Goal: Task Accomplishment & Management: Complete application form

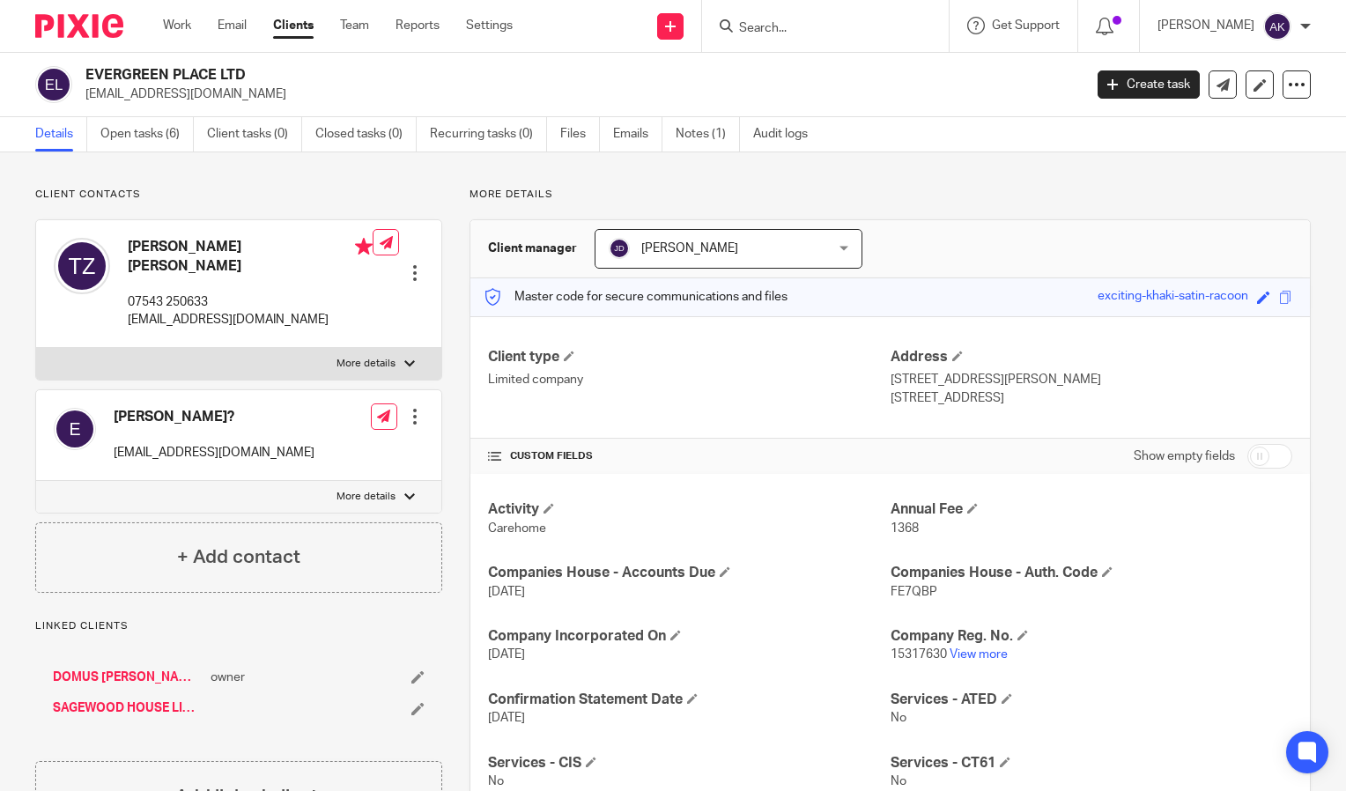
click at [788, 32] on input "Search" at bounding box center [816, 29] width 159 height 16
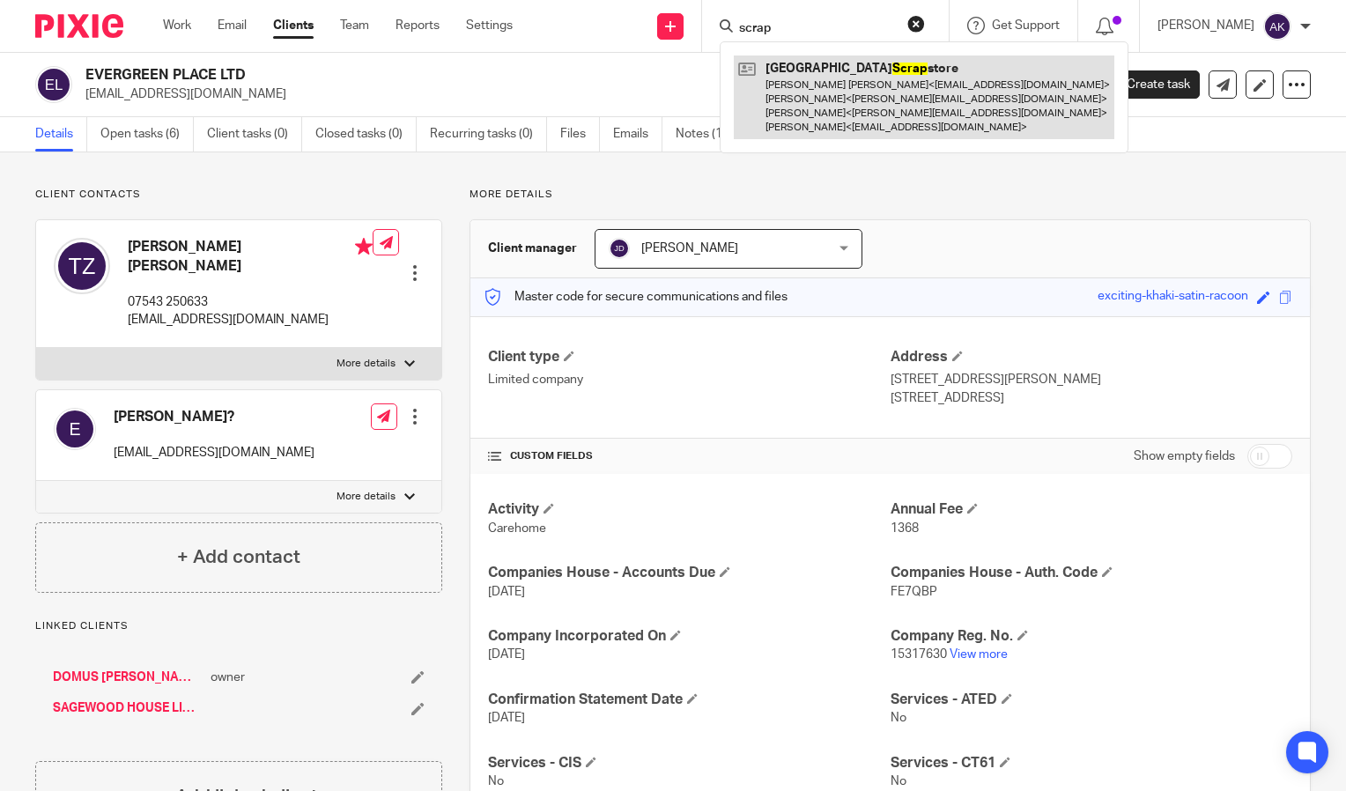
type input "scrap"
click at [868, 86] on link at bounding box center [924, 98] width 381 height 84
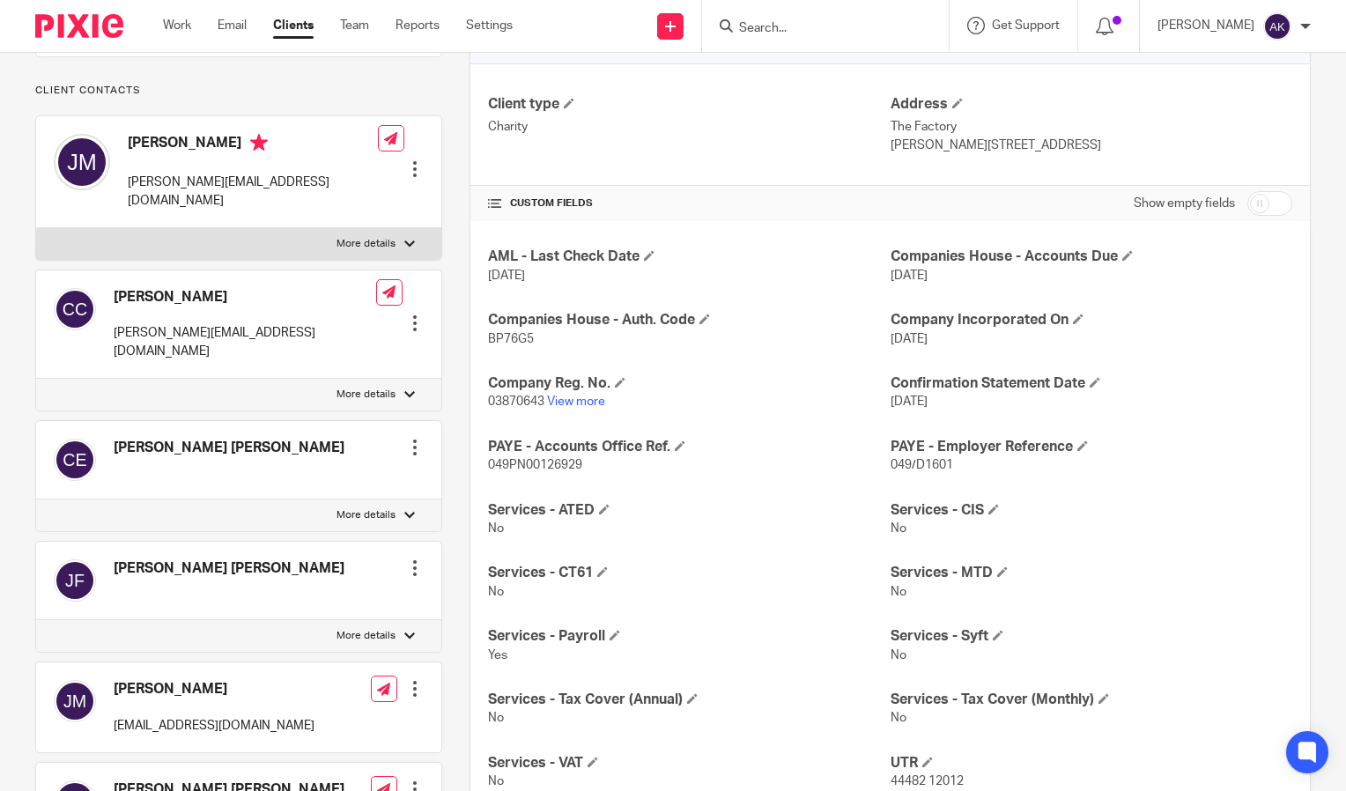
scroll to position [258, 0]
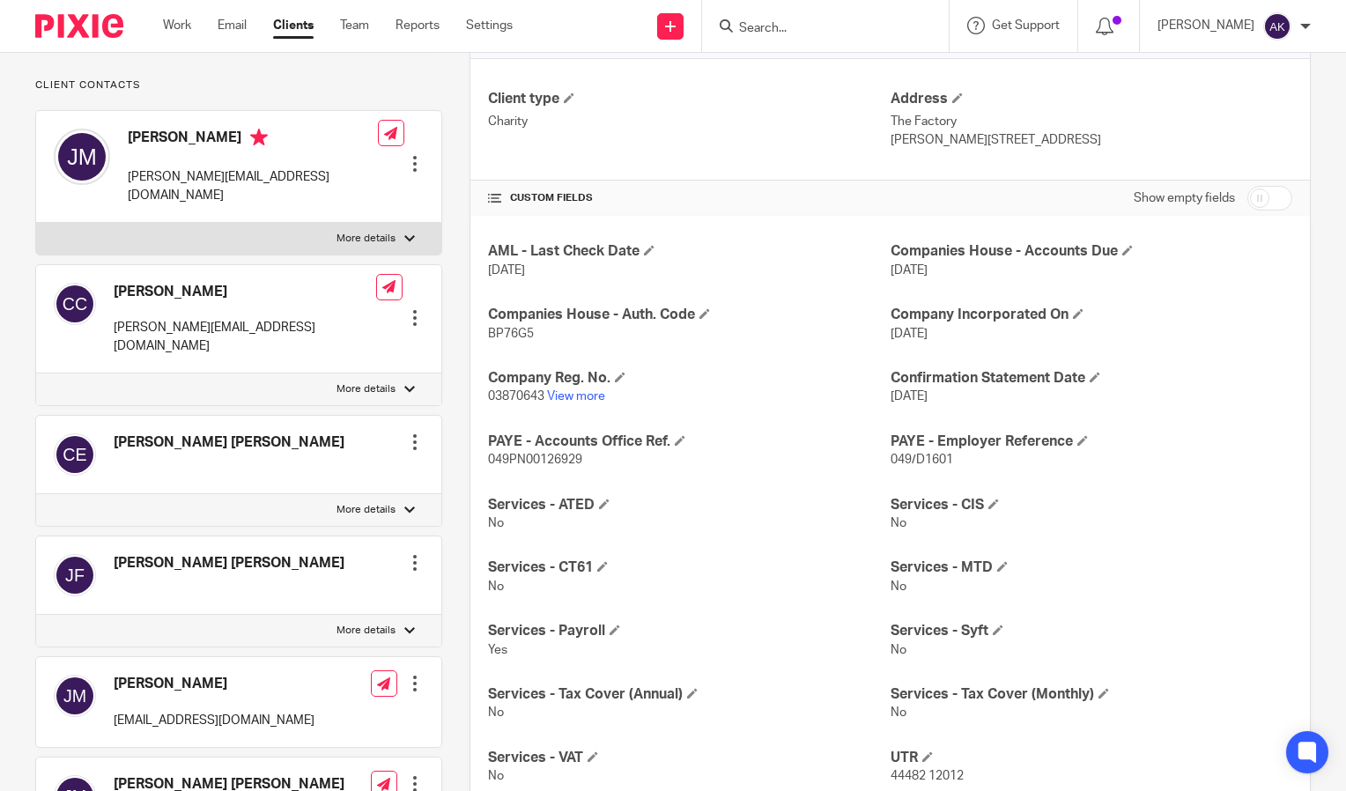
click at [382, 239] on p "More details" at bounding box center [366, 239] width 59 height 14
click at [36, 223] on input "More details" at bounding box center [35, 222] width 1 height 1
checkbox input "true"
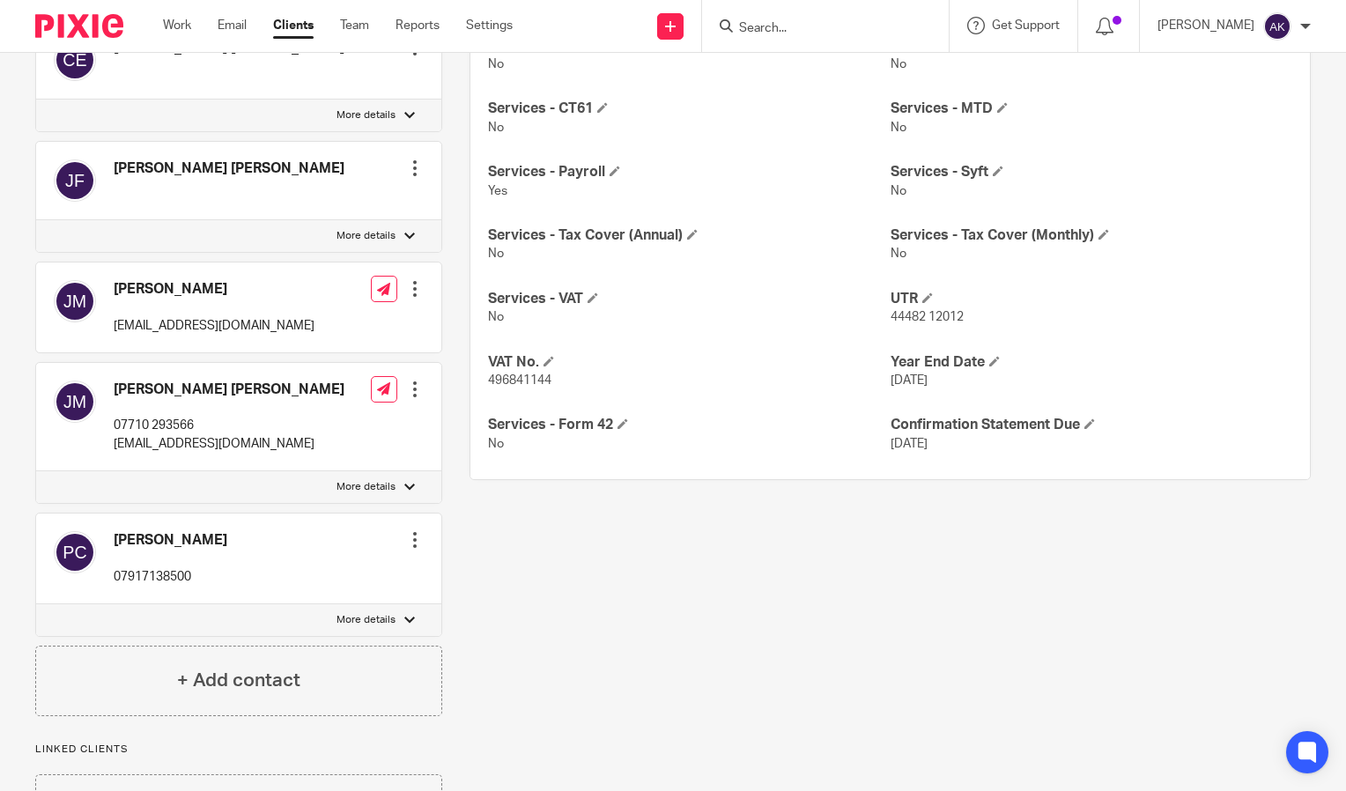
scroll to position [719, 0]
drag, startPoint x: 206, startPoint y: 401, endPoint x: 108, endPoint y: 404, distance: 97.9
click at [108, 404] on div "John Robert Marsh 07710 293566 marsh368@btinternet.com" at bounding box center [199, 415] width 291 height 90
drag, startPoint x: 108, startPoint y: 404, endPoint x: 126, endPoint y: 405, distance: 17.6
copy p "07710 293566"
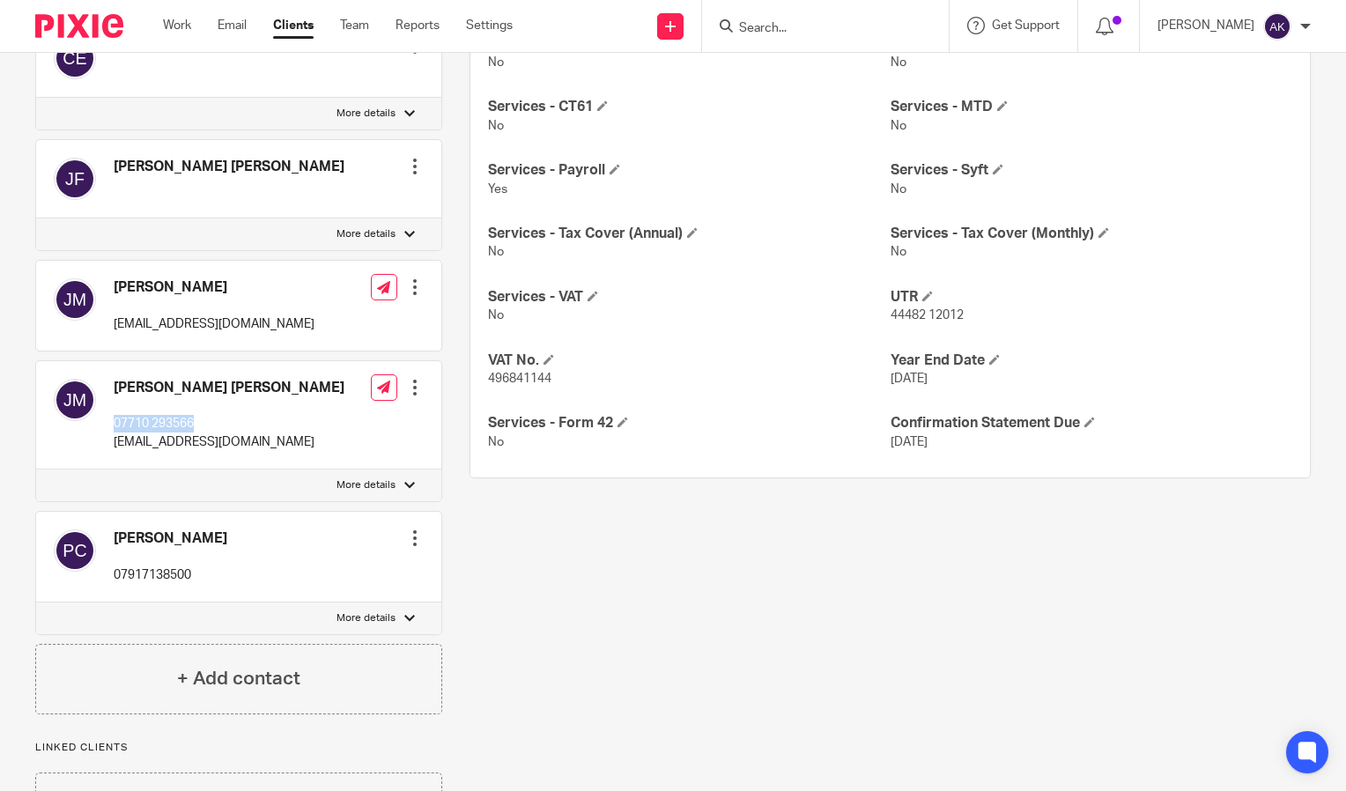
copy p "07710 293566"
click at [778, 522] on div "More details Client manager Bridget Seve Bridget Seve Abi Aiyegbayo Adam Dowse …" at bounding box center [876, 156] width 869 height 1375
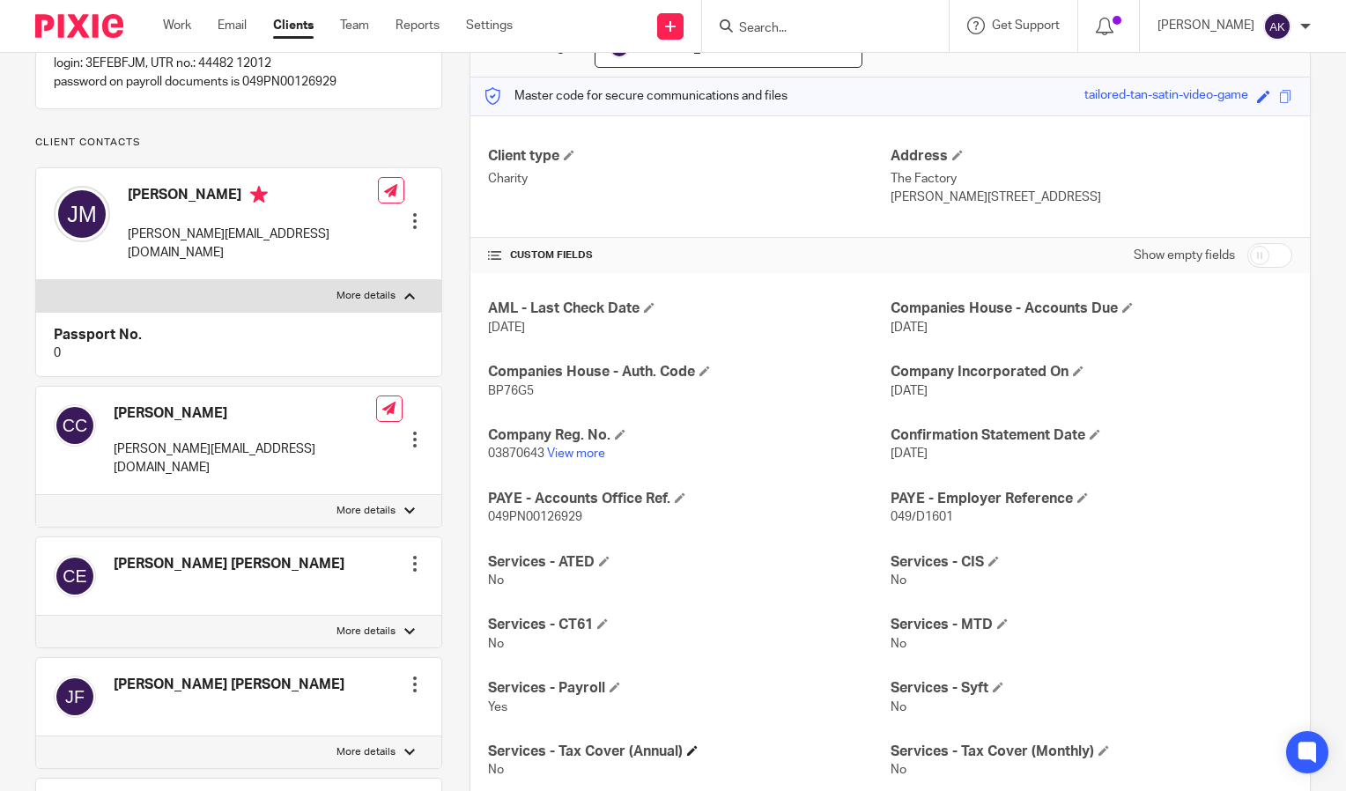
scroll to position [0, 0]
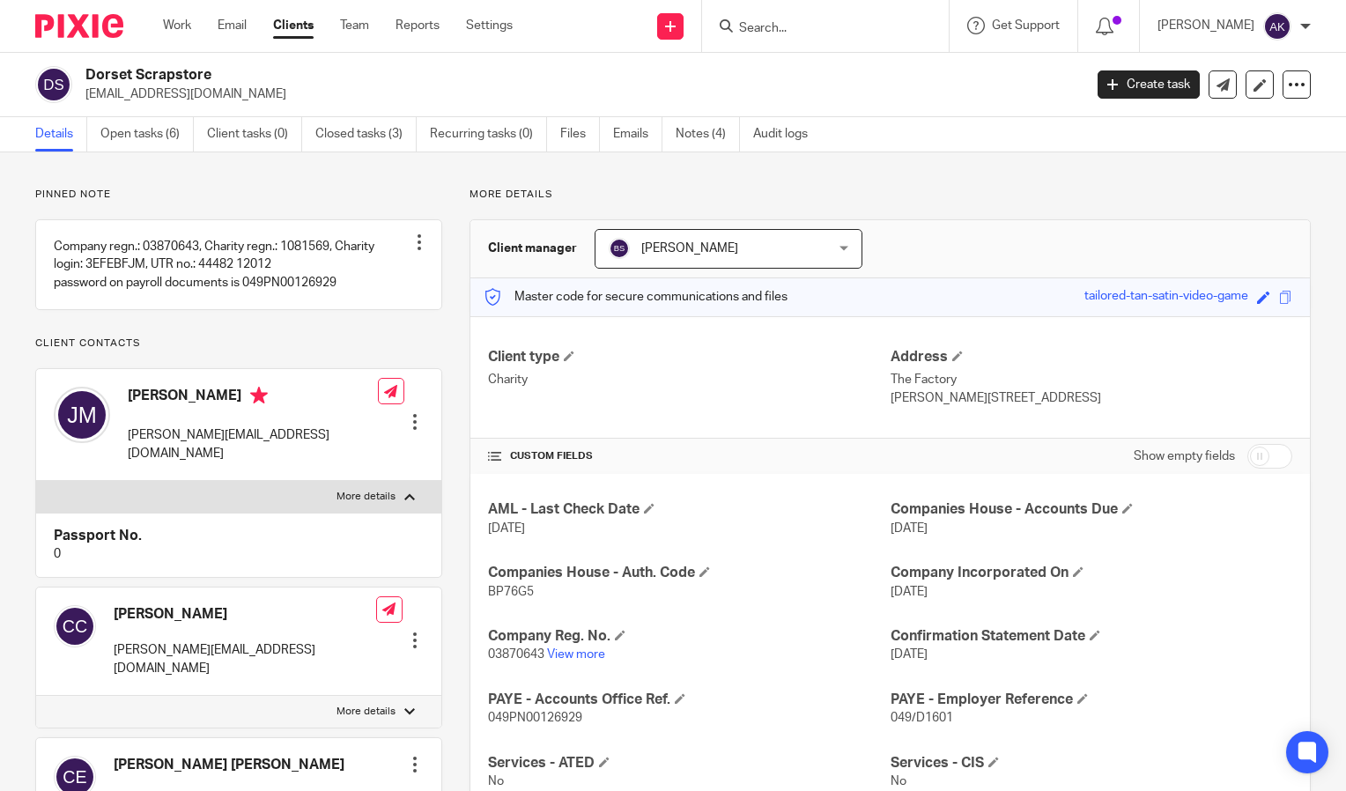
click at [800, 28] on input "Search" at bounding box center [816, 29] width 159 height 16
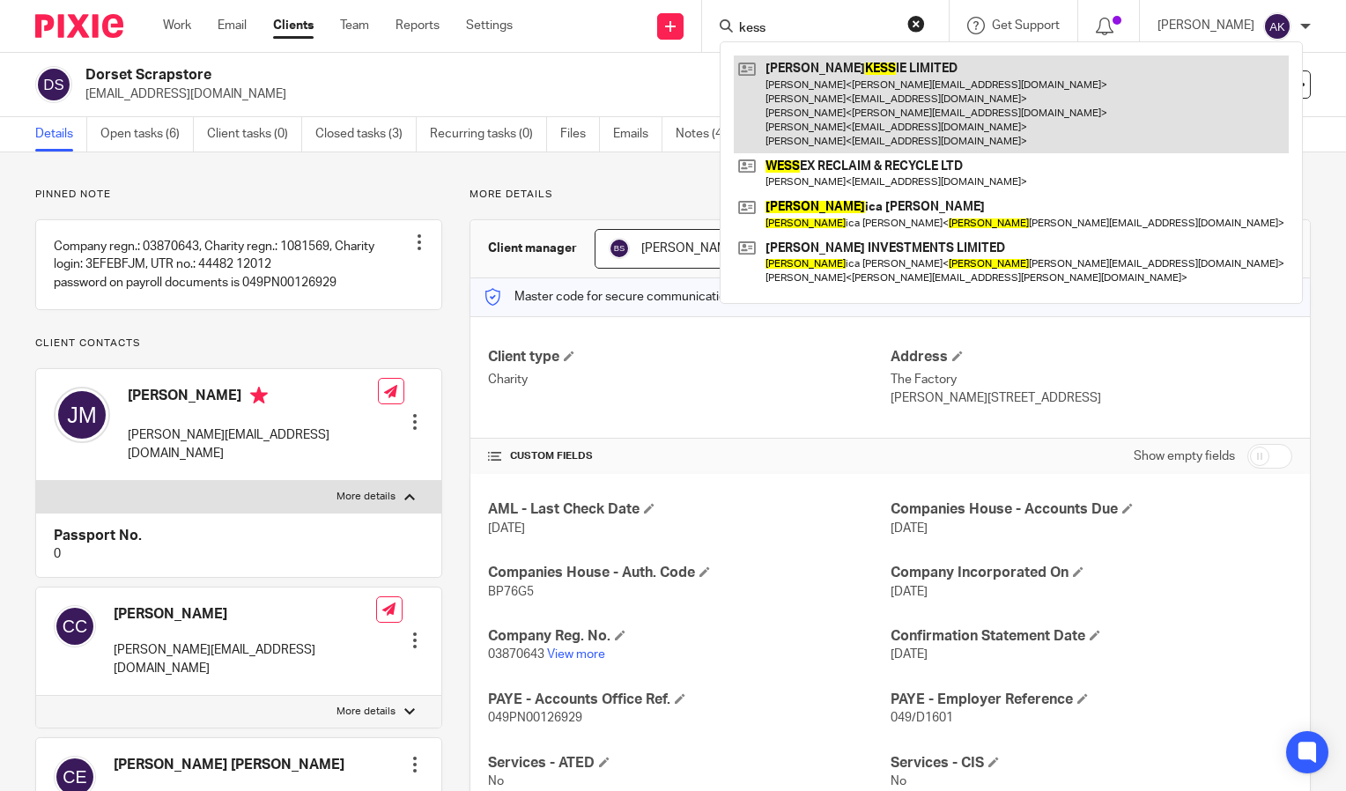
type input "kess"
click at [887, 123] on link at bounding box center [1011, 105] width 555 height 98
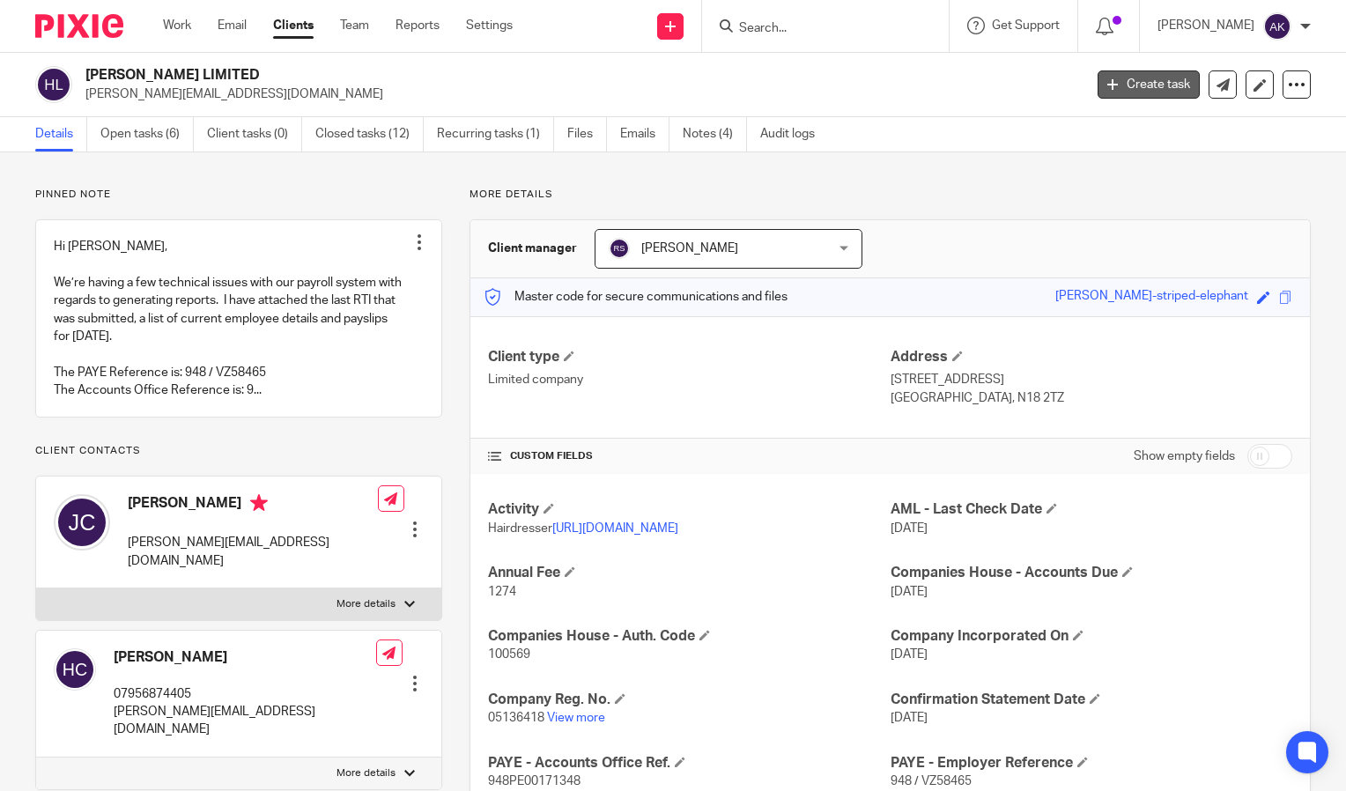
click at [1136, 87] on link "Create task" at bounding box center [1149, 84] width 102 height 28
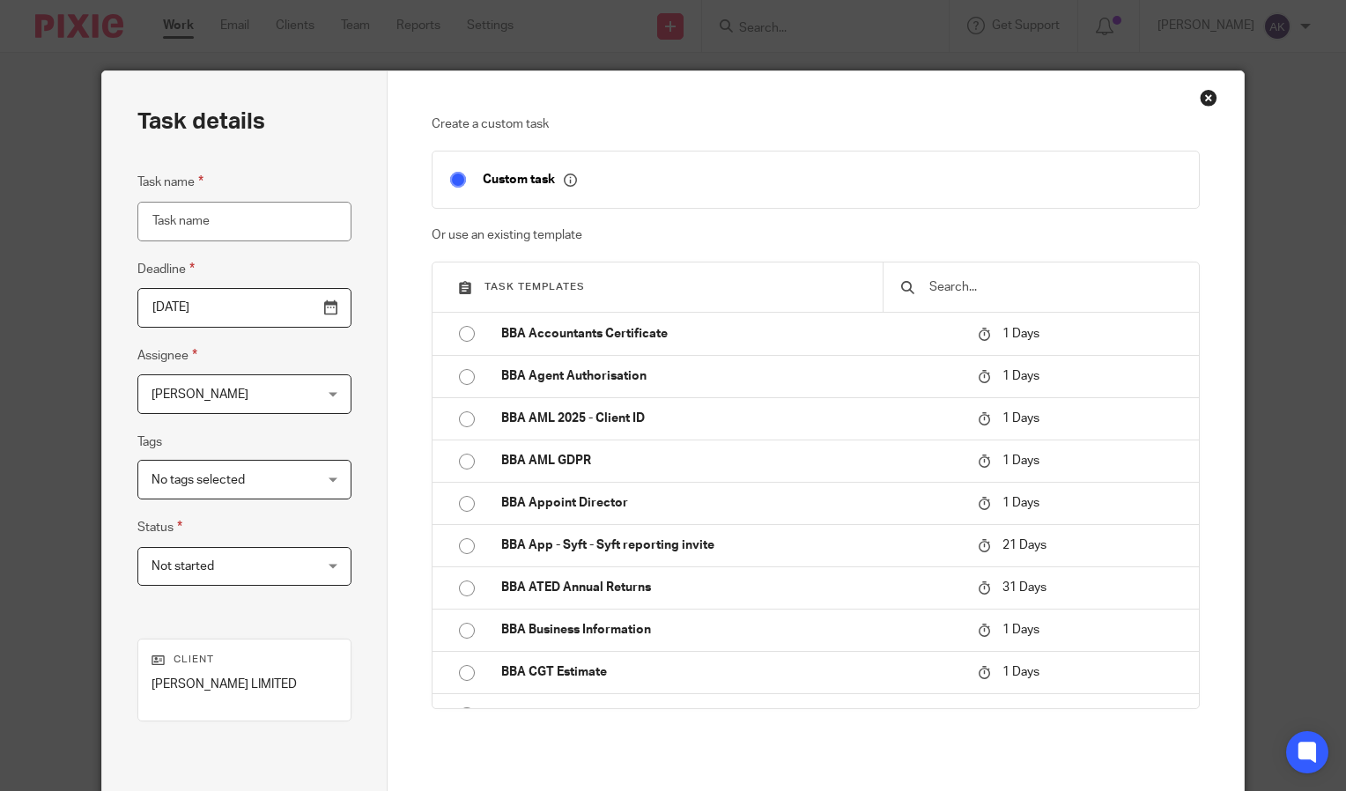
click at [975, 287] on input "text" at bounding box center [1055, 287] width 254 height 19
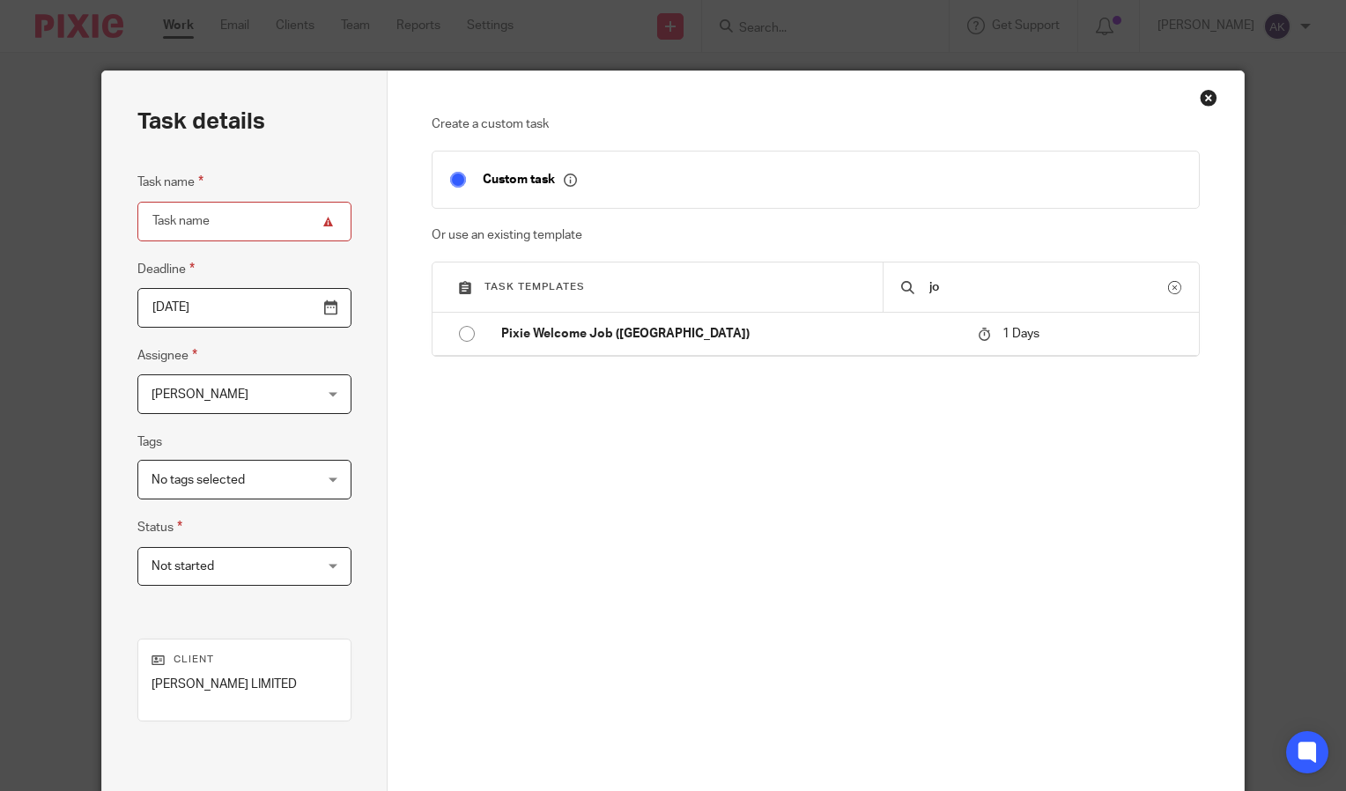
type input "j"
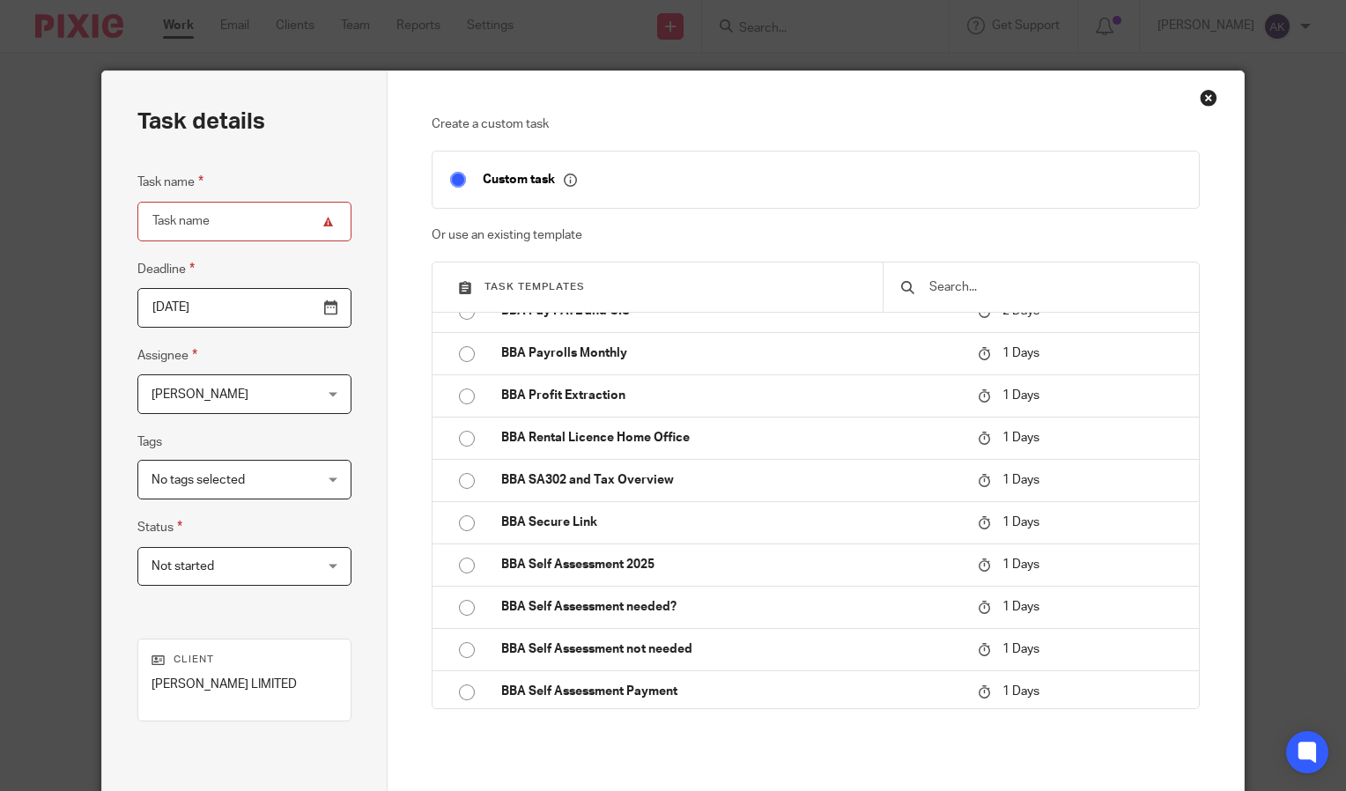
scroll to position [2310, 0]
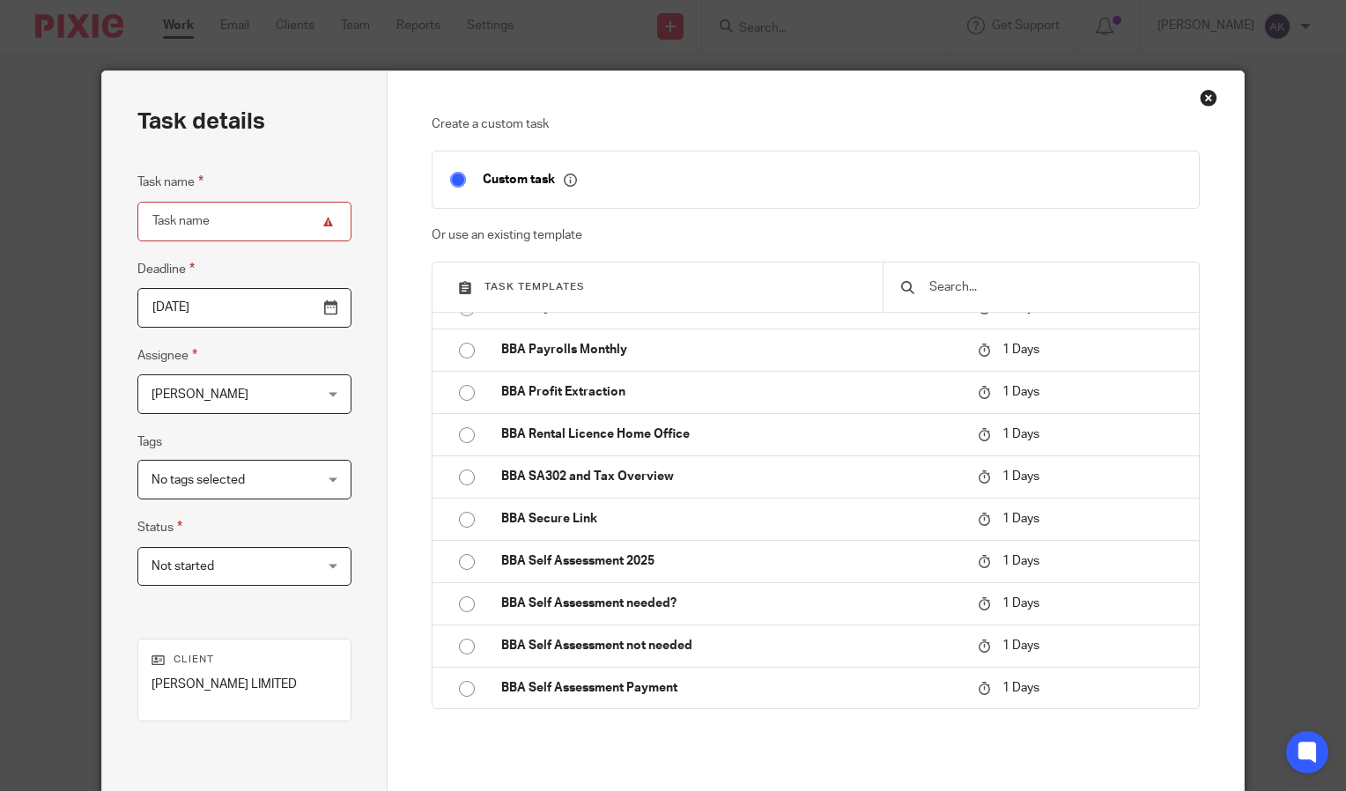
click at [1200, 102] on div "Close this dialog window" at bounding box center [1209, 98] width 18 height 18
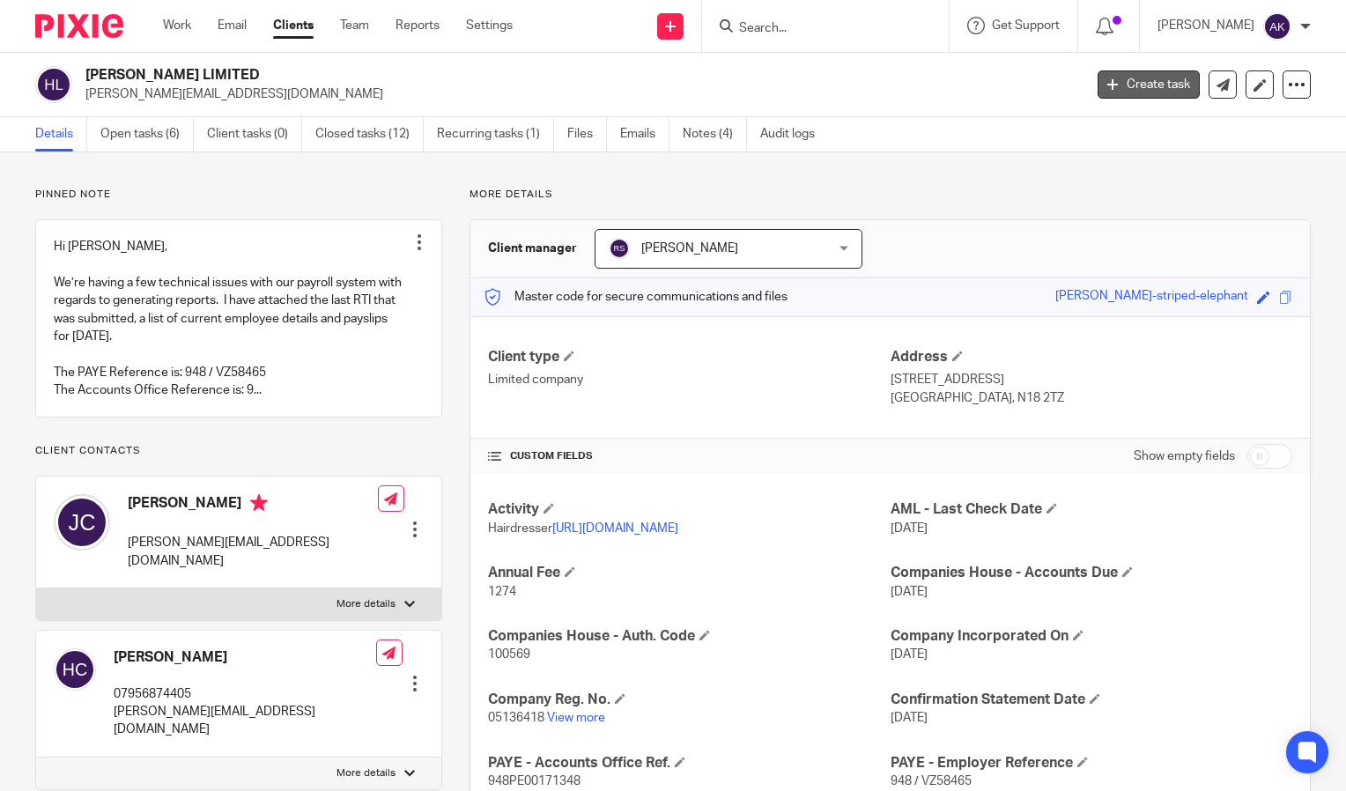
click at [1154, 77] on link "Create task" at bounding box center [1149, 84] width 102 height 28
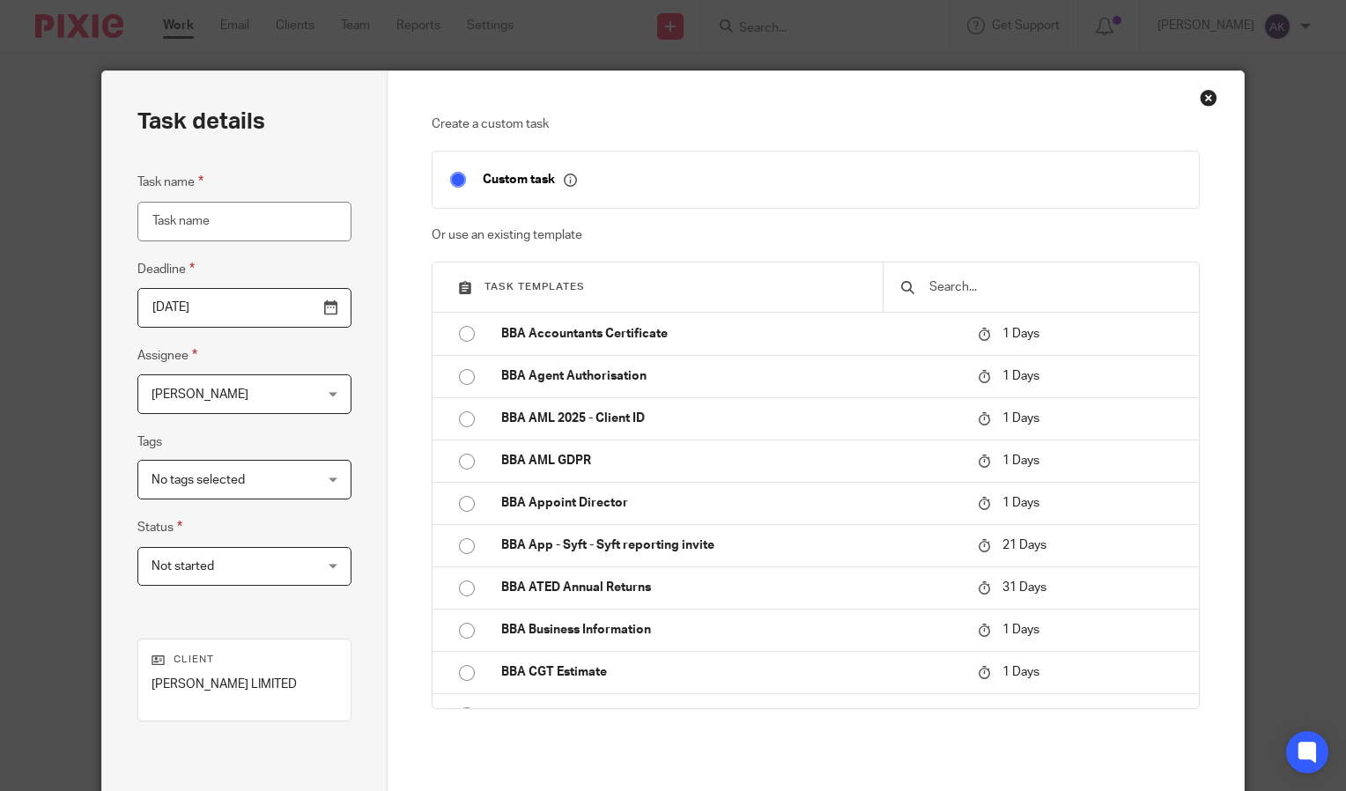
click at [966, 290] on input "text" at bounding box center [1055, 287] width 254 height 19
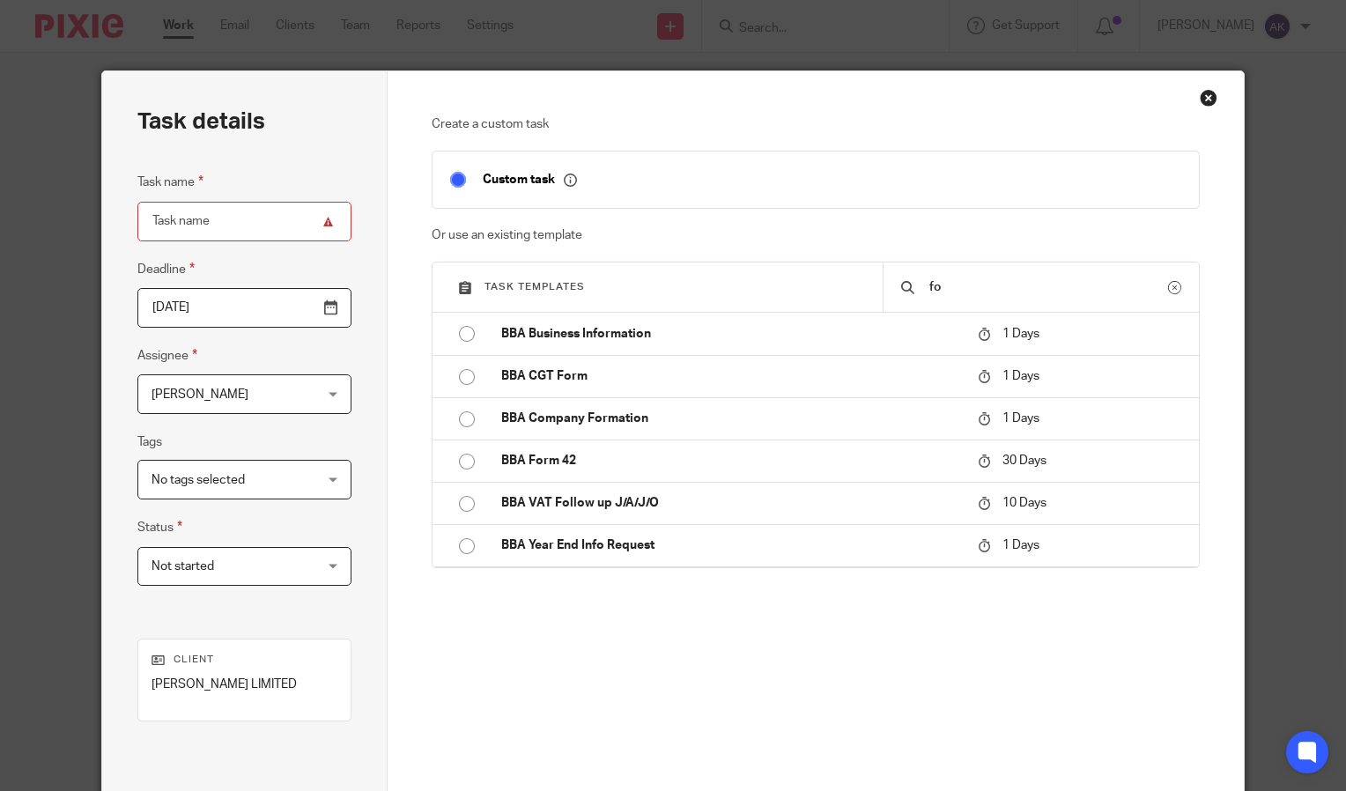
type input "f"
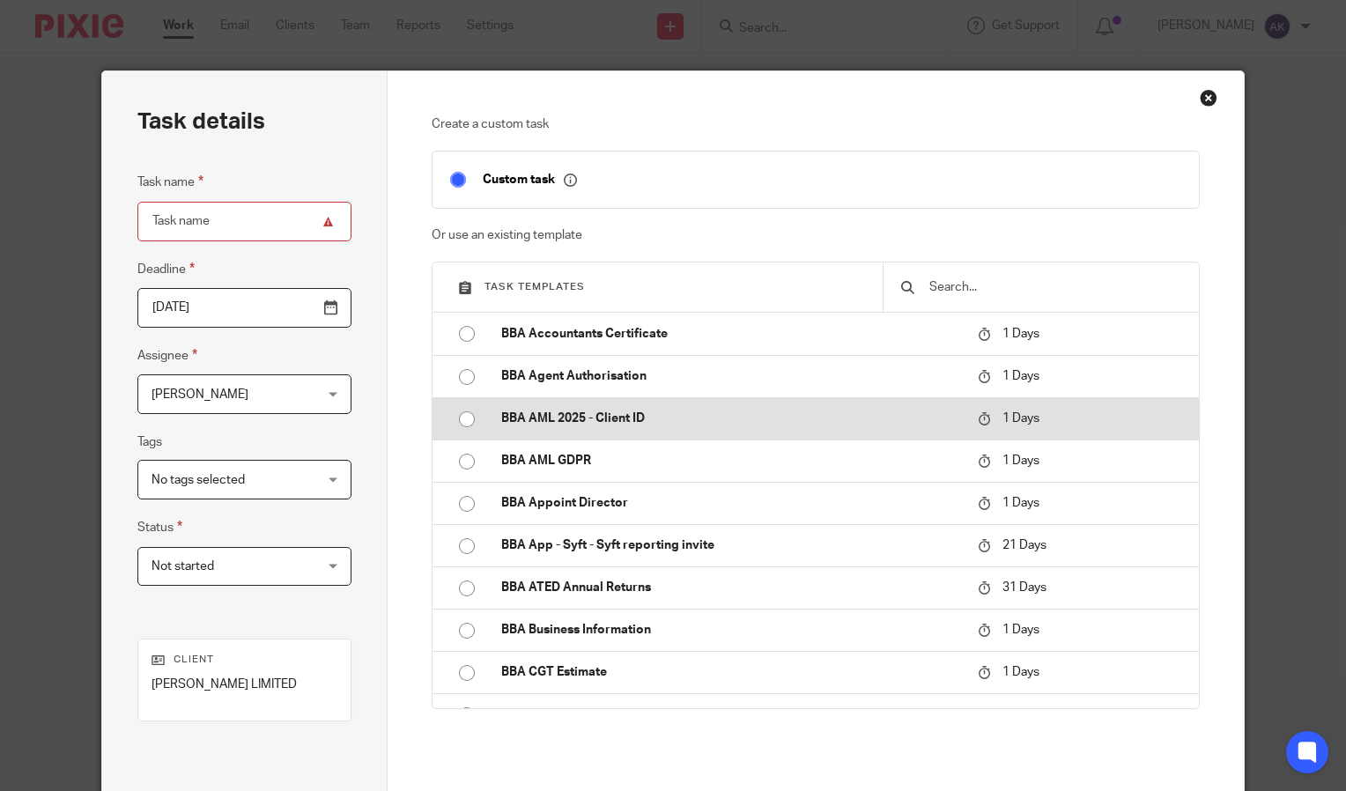
click at [631, 417] on p "BBA AML 2025 - Client ID" at bounding box center [730, 419] width 459 height 18
type input "2025-10-14"
type input "BBA AML 2025 - Client ID"
checkbox input "false"
radio input "true"
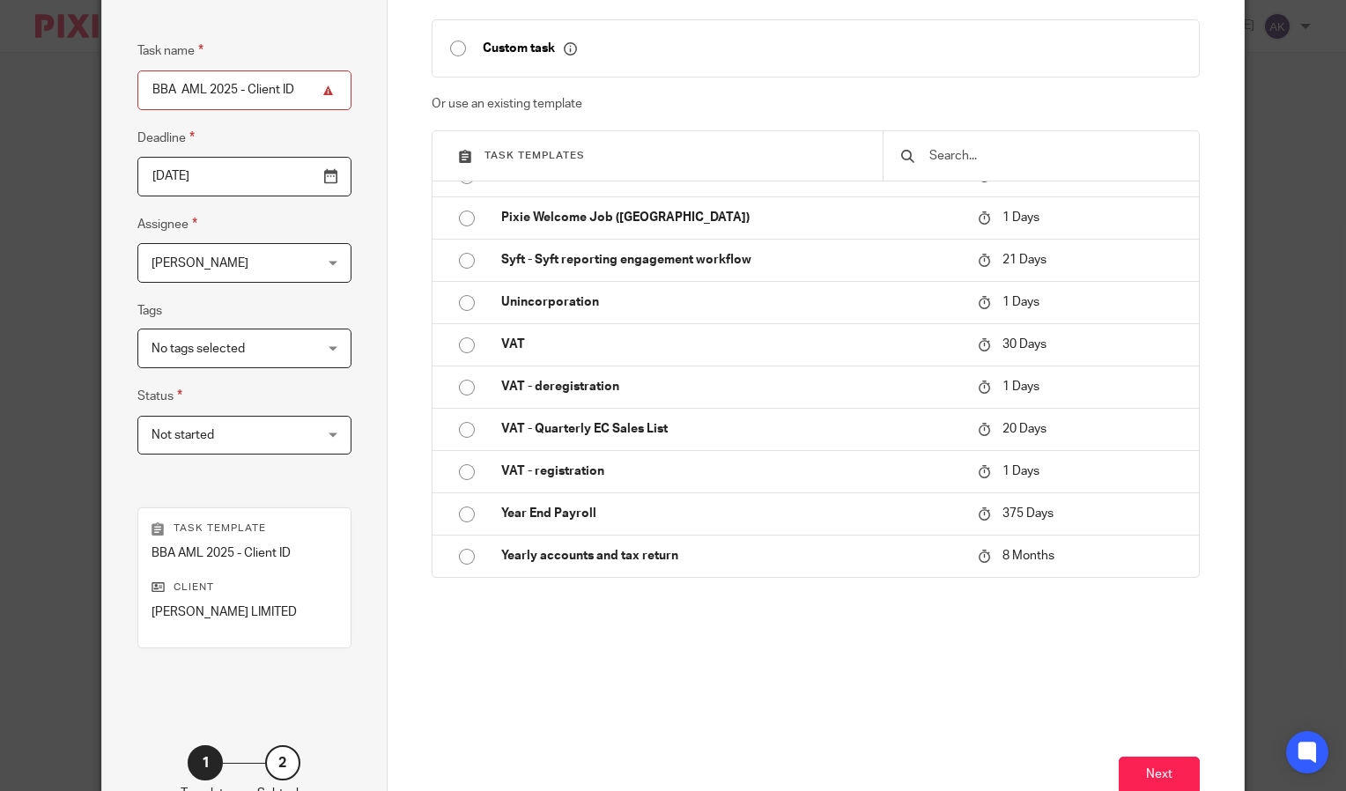
scroll to position [250, 0]
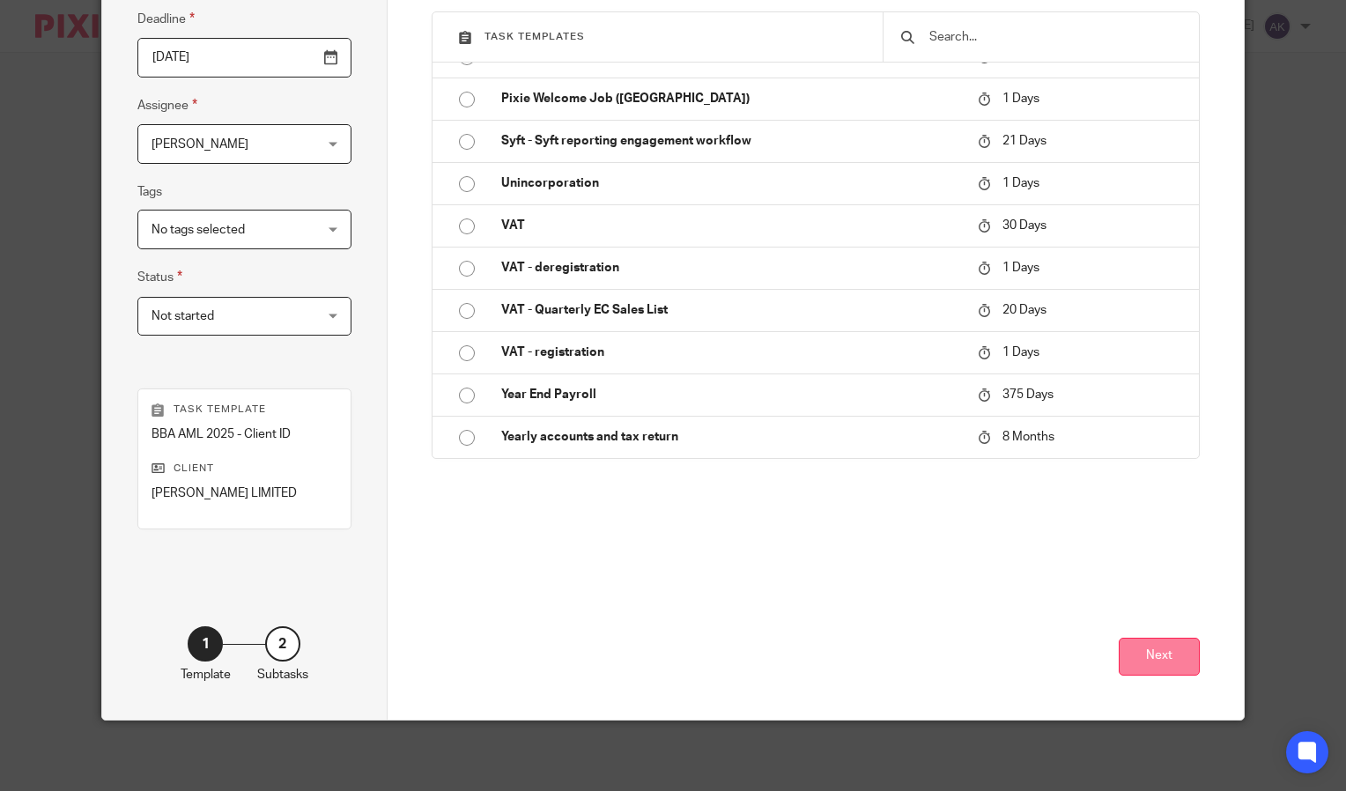
click at [1142, 648] on button "Next" at bounding box center [1159, 657] width 81 height 38
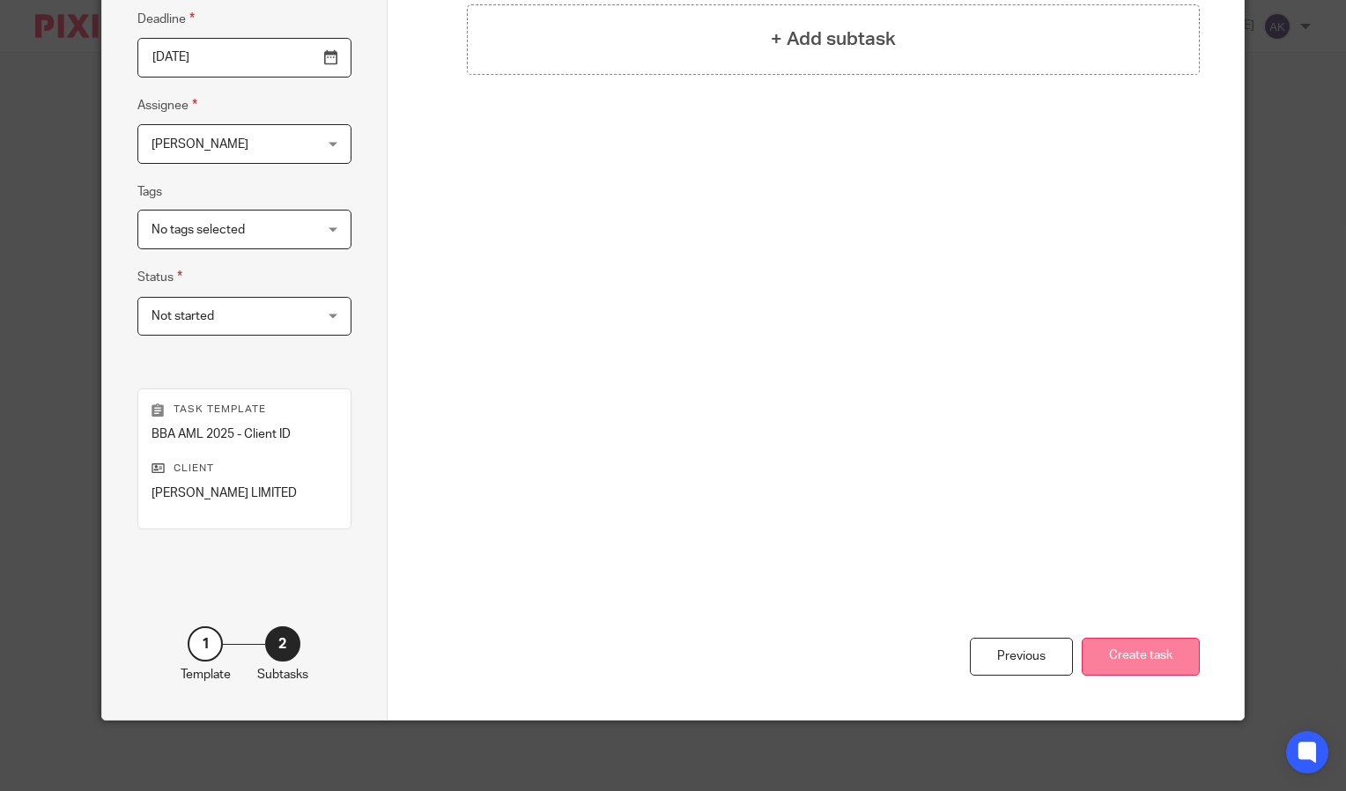
click at [1135, 651] on button "Create task" at bounding box center [1141, 657] width 118 height 38
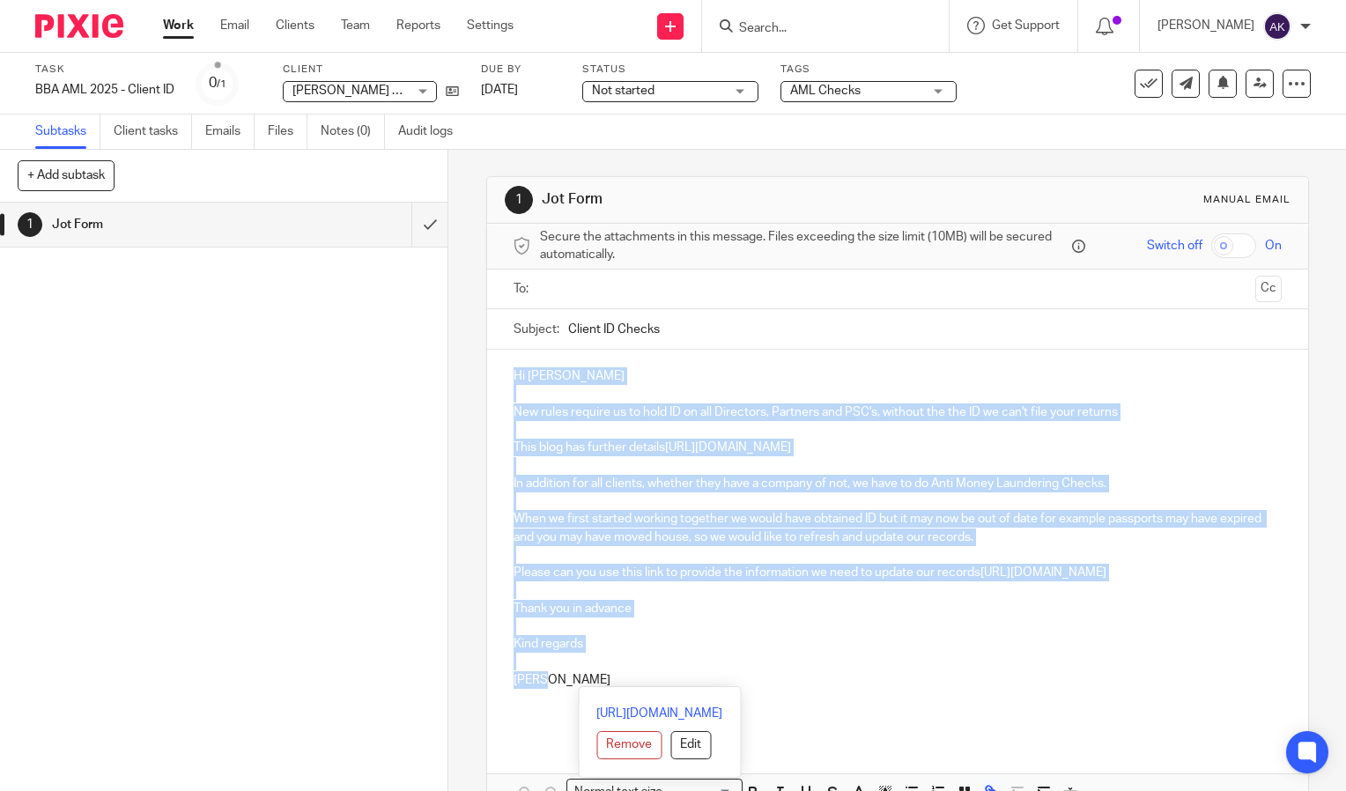
drag, startPoint x: 575, startPoint y: 686, endPoint x: 427, endPoint y: 372, distance: 346.8
click at [427, 372] on div "+ Add subtask Cancel + Add 1 Jot Form Apply template Select one of the followin…" at bounding box center [673, 470] width 1346 height 641
copy div "Hi [PERSON_NAME] New rules require us to hold ID on all Directors, Partners and…"
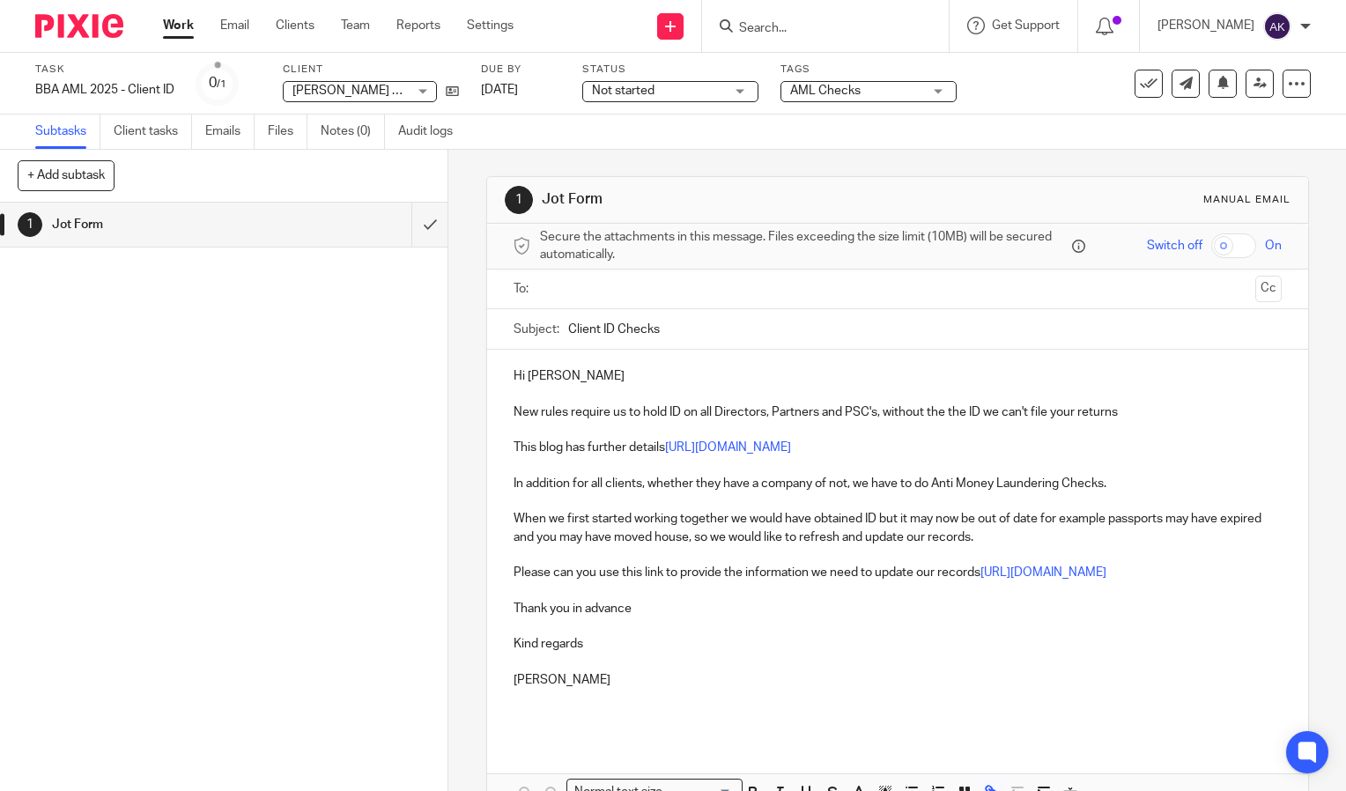
click at [798, 27] on input "Search" at bounding box center [816, 29] width 159 height 16
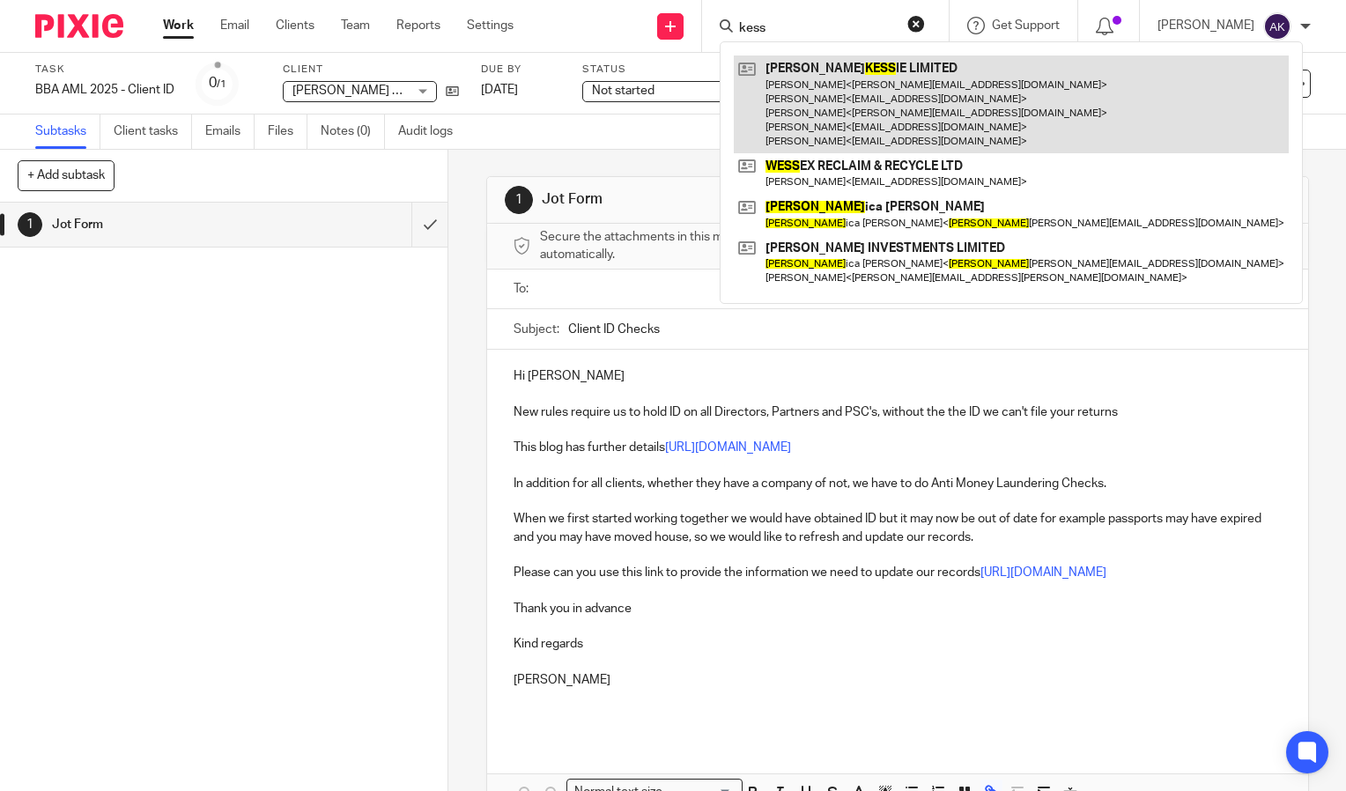
type input "kess"
click at [868, 82] on link at bounding box center [1011, 105] width 555 height 98
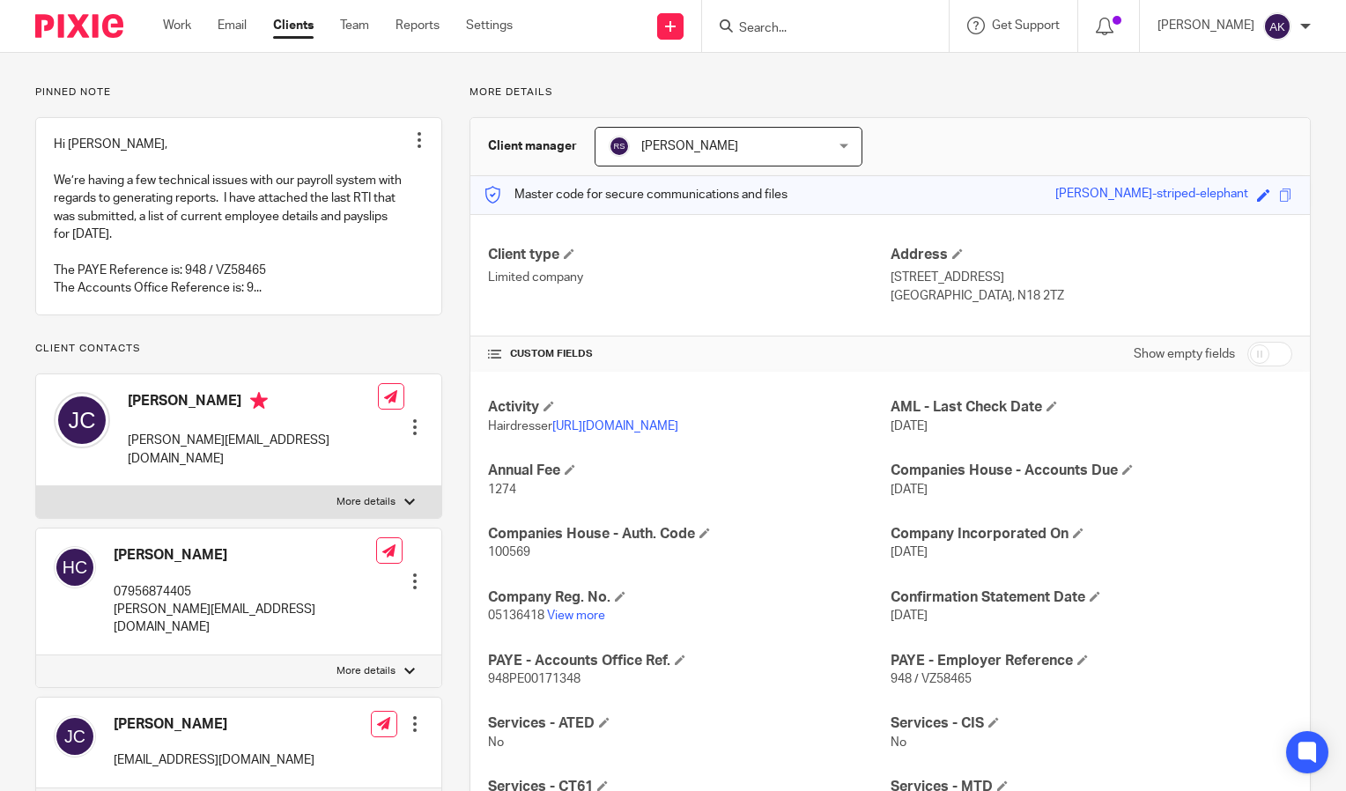
scroll to position [101, 0]
drag, startPoint x: 290, startPoint y: 462, endPoint x: 142, endPoint y: 459, distance: 148.0
drag, startPoint x: 142, startPoint y: 459, endPoint x: 287, endPoint y: 465, distance: 145.5
click at [287, 465] on div "[PERSON_NAME] [PERSON_NAME][EMAIL_ADDRESS][DOMAIN_NAME] Edit contact Create cli…" at bounding box center [238, 431] width 405 height 112
drag, startPoint x: 287, startPoint y: 465, endPoint x: 226, endPoint y: 456, distance: 62.3
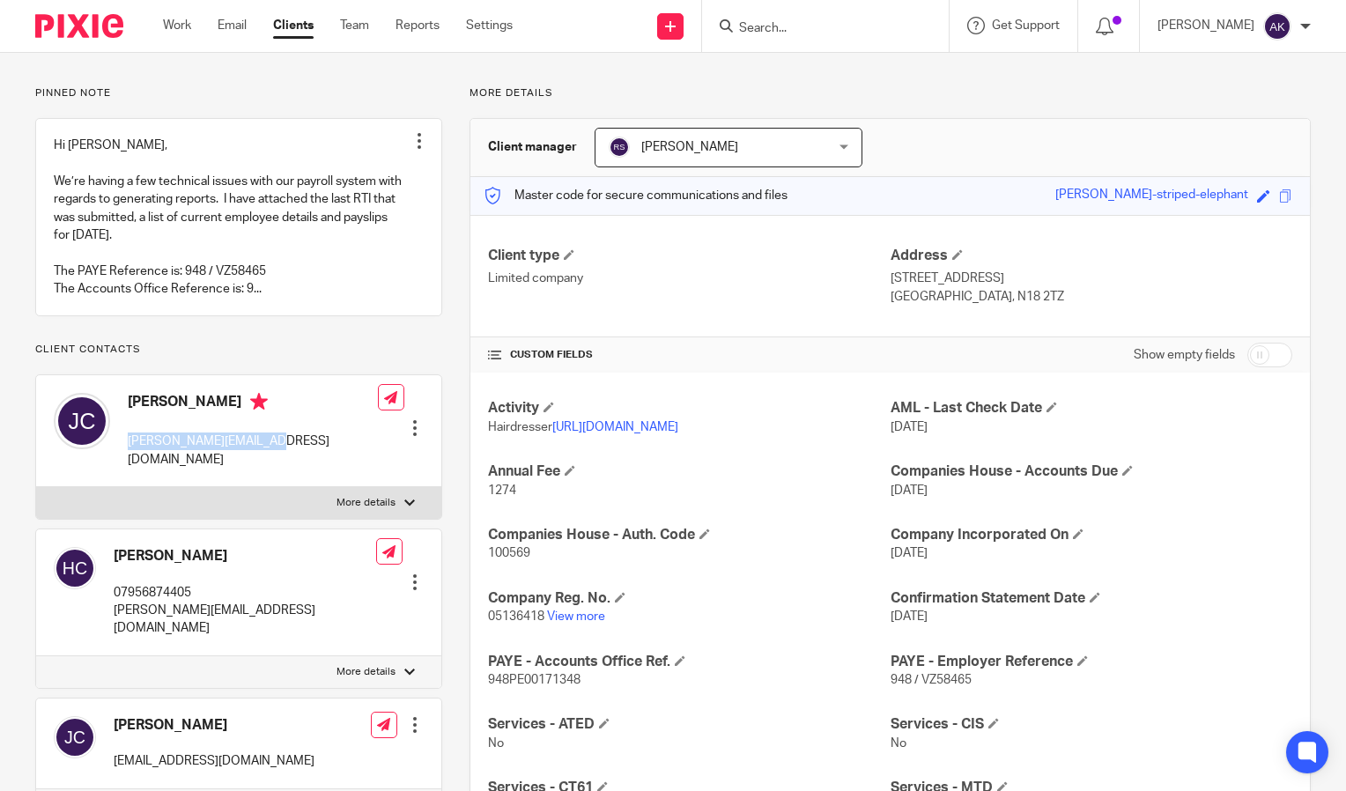
copy p "[PERSON_NAME][EMAIL_ADDRESS][DOMAIN_NAME]"
drag, startPoint x: 115, startPoint y: 608, endPoint x: 288, endPoint y: 616, distance: 173.8
click at [288, 616] on div "[PERSON_NAME] 07956874405 [PERSON_NAME][EMAIL_ADDRESS][DOMAIN_NAME] Edit contac…" at bounding box center [238, 593] width 405 height 127
drag, startPoint x: 288, startPoint y: 616, endPoint x: 170, endPoint y: 609, distance: 118.3
copy p "[PERSON_NAME][EMAIL_ADDRESS][DOMAIN_NAME]"
